Goal: Task Accomplishment & Management: Manage account settings

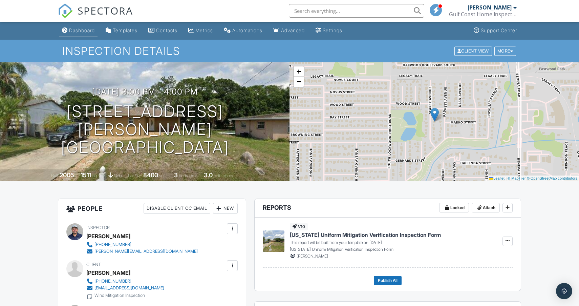
click at [78, 27] on link "Dashboard" at bounding box center [78, 30] width 38 height 13
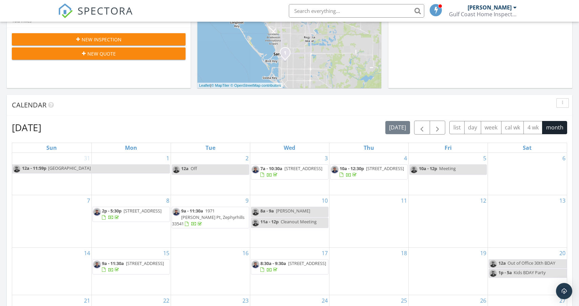
scroll to position [204, 0]
click at [564, 285] on div "Open Intercom Messenger" at bounding box center [565, 291] width 18 height 18
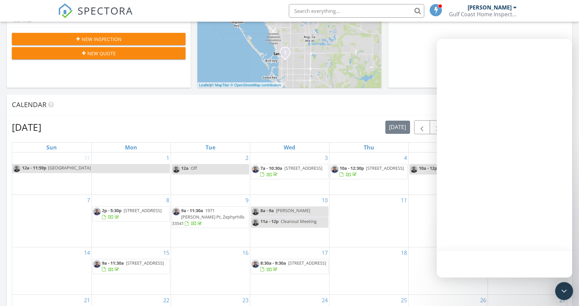
scroll to position [0, 0]
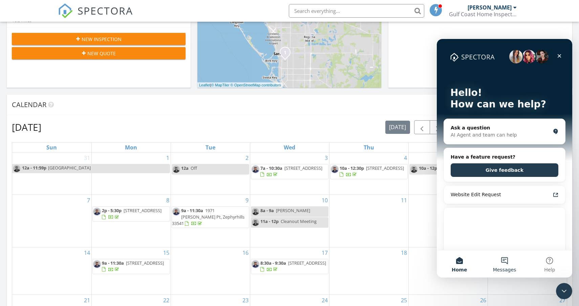
click at [502, 259] on button "Messages" at bounding box center [504, 263] width 45 height 27
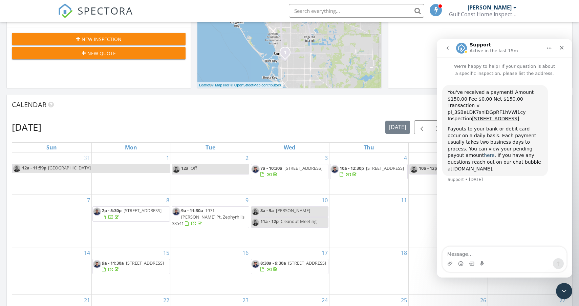
click at [484, 158] on link "here" at bounding box center [489, 154] width 11 height 5
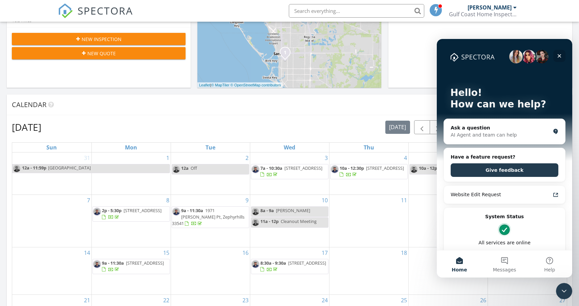
click at [561, 54] on icon "Close" at bounding box center [559, 55] width 5 height 5
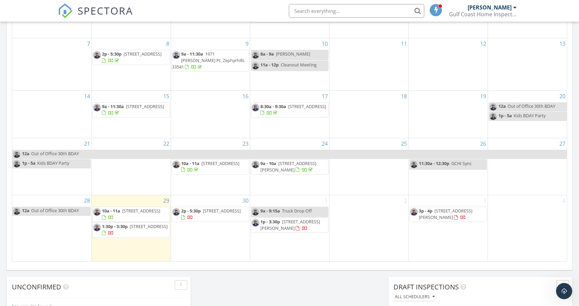
scroll to position [361, 0]
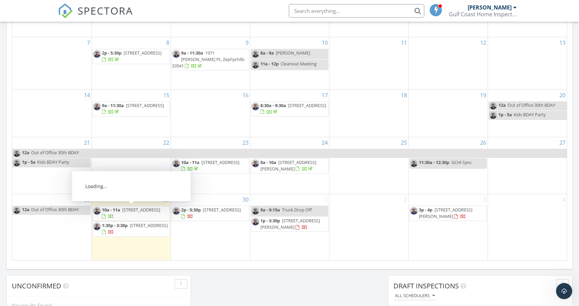
click at [159, 213] on span "10a - 11a 2437 Temple St, Sarasota 34239" at bounding box center [131, 213] width 77 height 13
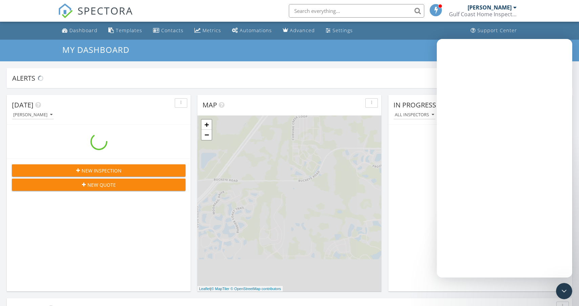
scroll to position [617, 580]
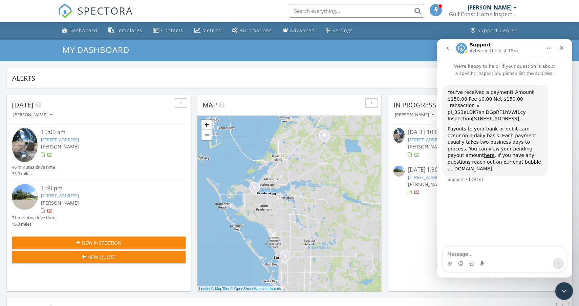
click at [563, 287] on icon "Close Intercom Messenger" at bounding box center [563, 290] width 8 height 8
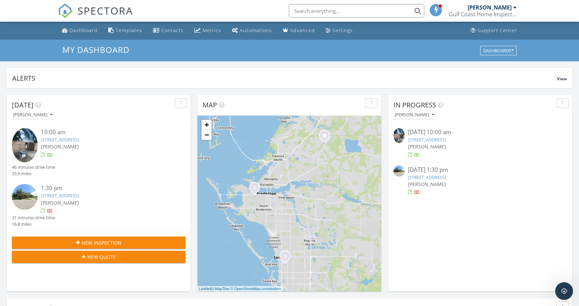
scroll to position [0, 0]
click at [62, 197] on link "617 47th St W, Bradenton, FL 34209" at bounding box center [60, 195] width 38 height 6
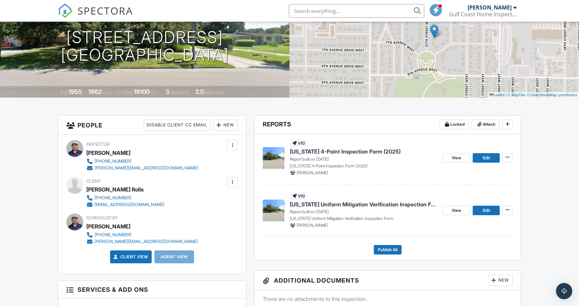
scroll to position [84, 0]
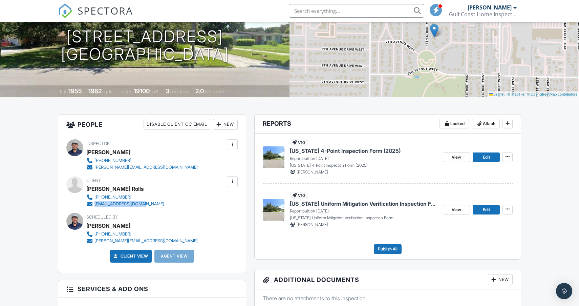
drag, startPoint x: 143, startPoint y: 205, endPoint x: 94, endPoint y: 205, distance: 49.1
click at [94, 205] on div "[PHONE_NUMBER] [EMAIL_ADDRESS][DOMAIN_NAME]" at bounding box center [127, 201] width 83 height 14
copy div "[EMAIL_ADDRESS][DOMAIN_NAME]"
click at [486, 211] on span "Edit" at bounding box center [486, 209] width 7 height 7
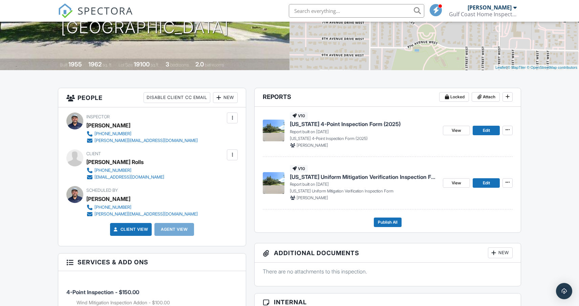
scroll to position [111, 0]
click at [506, 185] on span at bounding box center [507, 182] width 7 height 7
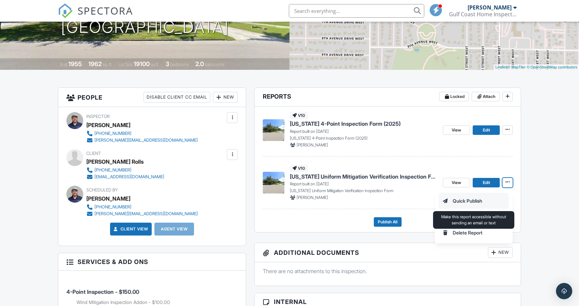
click at [476, 201] on input "Quick Publish" at bounding box center [473, 200] width 69 height 15
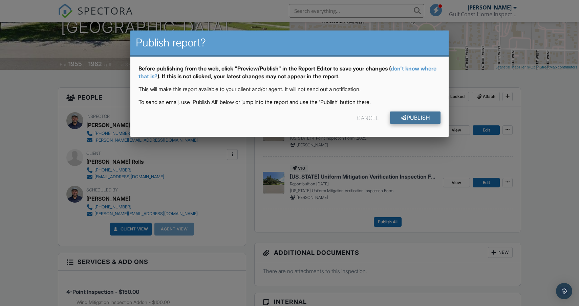
click at [413, 120] on link "Publish" at bounding box center [415, 117] width 50 height 12
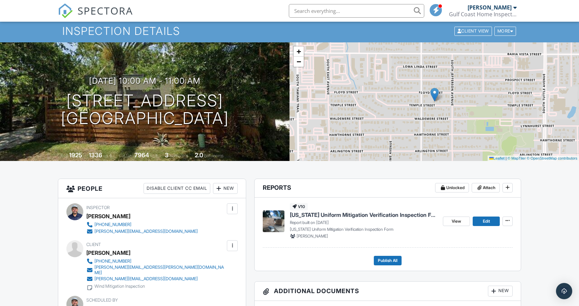
scroll to position [28, 0]
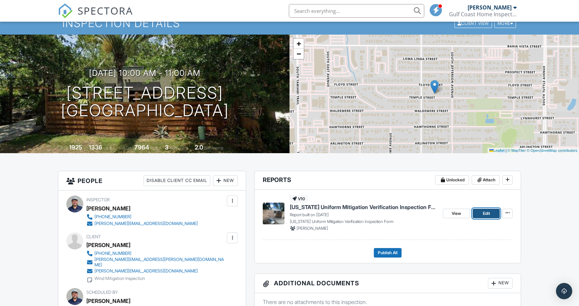
click at [482, 217] on link "Edit" at bounding box center [486, 213] width 27 height 9
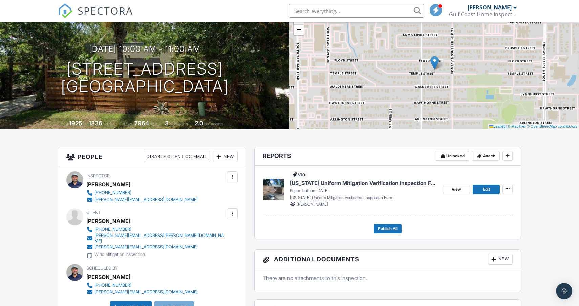
scroll to position [68, 0]
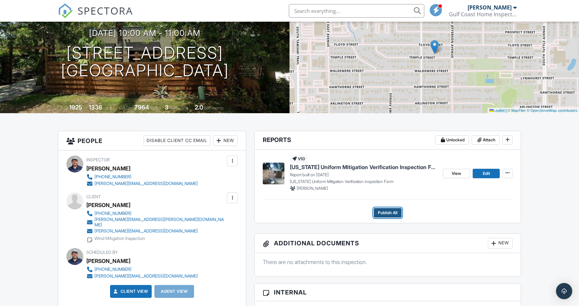
click at [384, 216] on span "Publish All" at bounding box center [388, 212] width 20 height 7
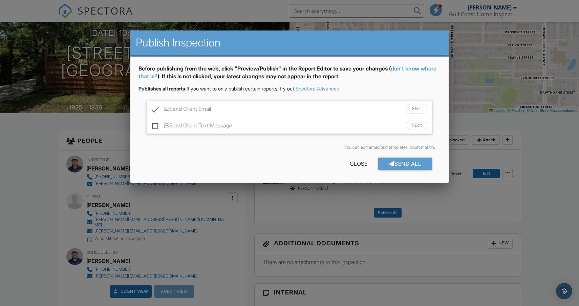
click at [156, 125] on label "Send Client Text Message" at bounding box center [192, 126] width 80 height 8
click at [156, 124] on input "Send Client Text Message" at bounding box center [154, 122] width 4 height 4
click at [153, 125] on label "Send Client Text Message" at bounding box center [192, 126] width 80 height 8
checkbox input "false"
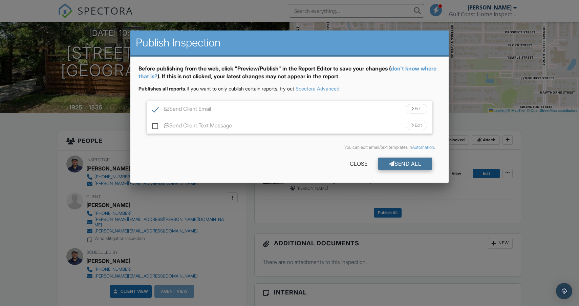
click at [394, 162] on div "Send All" at bounding box center [405, 164] width 54 height 12
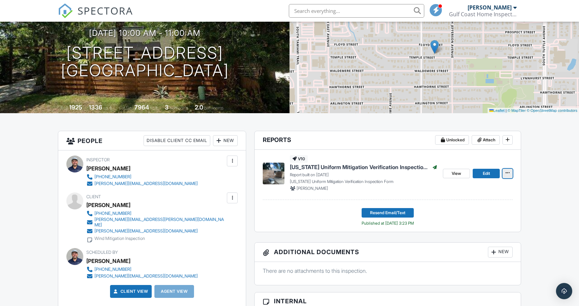
click at [511, 173] on span at bounding box center [507, 172] width 7 height 7
click at [558, 204] on div "Copy View Log RRB Log Delete Report" at bounding box center [507, 215] width 144 height 69
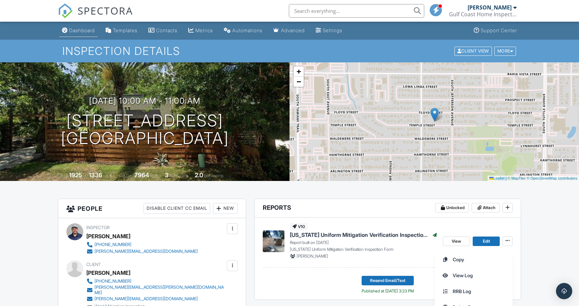
click at [91, 25] on link "Dashboard" at bounding box center [78, 30] width 38 height 13
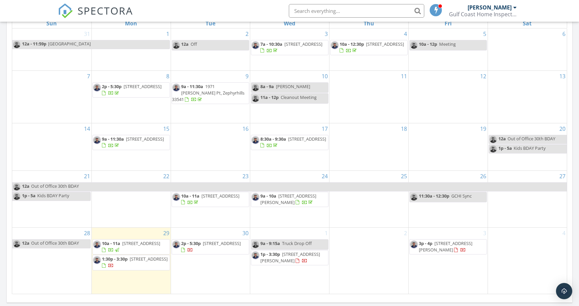
scroll to position [328, 0]
